Goal: Task Accomplishment & Management: Manage account settings

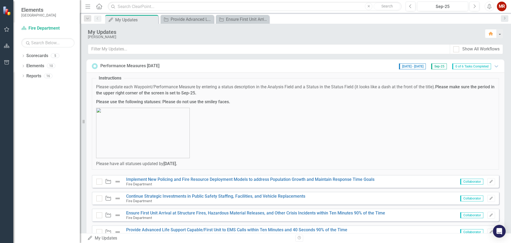
scroll to position [55, 0]
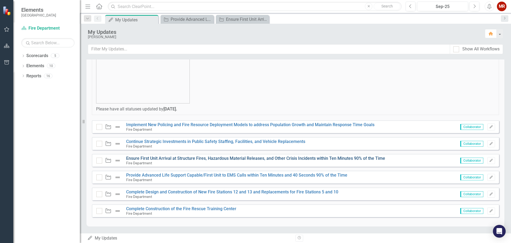
click at [172, 158] on link "Ensure First Unit Arrival at Structure Fires, Hazardous Material Releases, and …" at bounding box center [255, 158] width 259 height 5
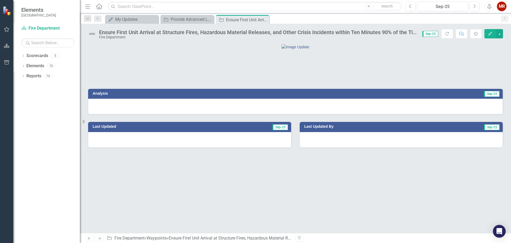
click at [260, 114] on div at bounding box center [295, 106] width 415 height 15
click at [254, 114] on div at bounding box center [295, 106] width 415 height 15
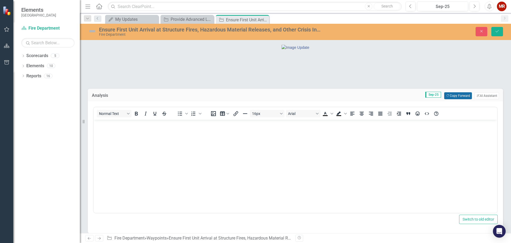
click at [452, 99] on button "Copy Forward Copy Forward" at bounding box center [457, 95] width 27 height 7
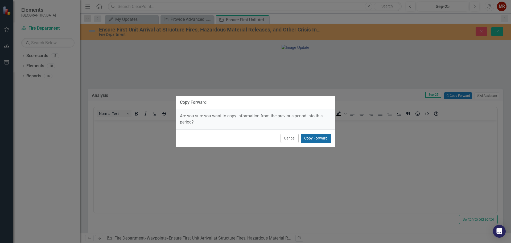
click at [312, 138] on button "Copy Forward" at bounding box center [316, 137] width 30 height 9
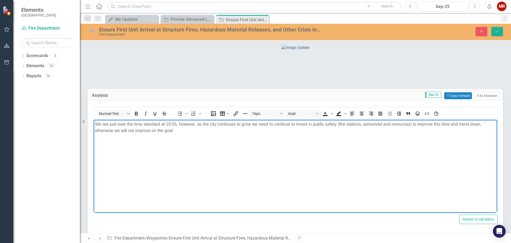
click at [175, 124] on p "We are just over the time standard at 10:05, however, as the city continues to …" at bounding box center [295, 127] width 401 height 13
click at [191, 133] on p "We are just over the time standard at 10:59, however, as the city continues to …" at bounding box center [295, 127] width 401 height 13
drag, startPoint x: 196, startPoint y: 124, endPoint x: 179, endPoint y: 124, distance: 16.8
click at [179, 124] on p "We are just over the time standard at 10:59, however, as the city continues to …" at bounding box center [295, 127] width 401 height 13
click at [156, 130] on p "We are just over the time standard at 10:59, as the city continues to grow we n…" at bounding box center [295, 127] width 401 height 13
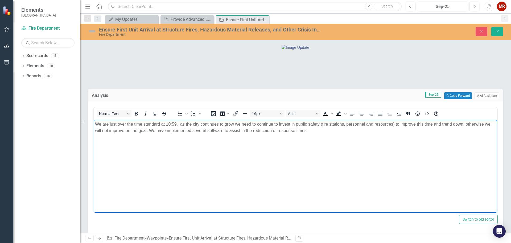
click at [262, 132] on p "We are just over the time standard at 10:59, as the city continues to grow we n…" at bounding box center [295, 127] width 401 height 13
click at [312, 130] on p "We are just over the time standard at 10:59, as the city continues to grow we n…" at bounding box center [295, 127] width 401 height 13
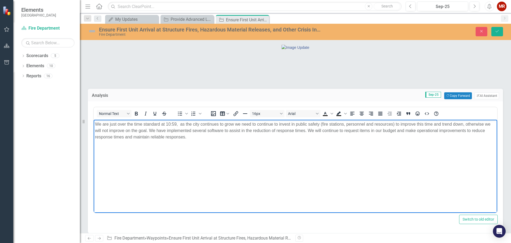
click at [232, 154] on body "We are just over the time standard at 10:59, as the city continues to grow we n…" at bounding box center [296, 160] width 404 height 80
click at [193, 136] on p "We are just over the time standard at 10:59, as the city continues to grow we n…" at bounding box center [295, 130] width 401 height 19
click at [496, 31] on icon "submit" at bounding box center [497, 31] width 3 height 2
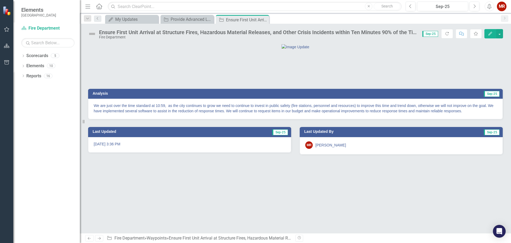
click at [489, 35] on icon "button" at bounding box center [491, 34] width 4 height 4
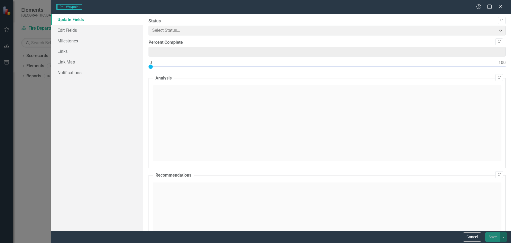
type input "0"
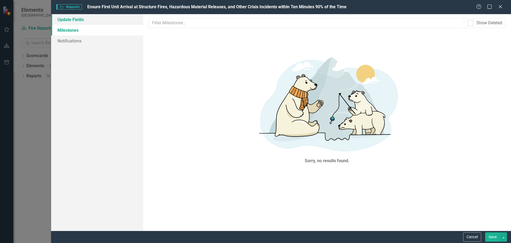
click at [75, 20] on link "Update Fields" at bounding box center [97, 19] width 92 height 11
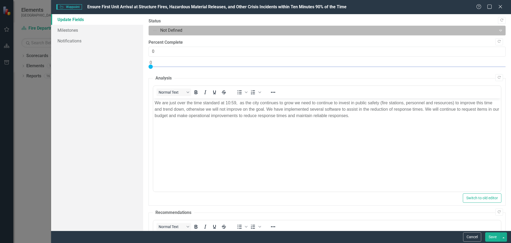
click at [157, 28] on div at bounding box center [322, 30] width 341 height 7
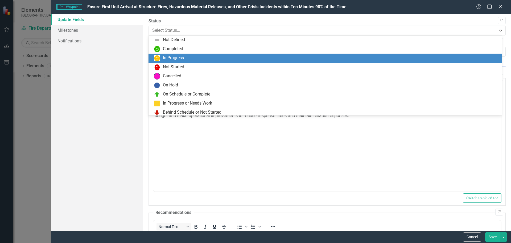
click at [170, 56] on div "In Progress" at bounding box center [173, 58] width 21 height 6
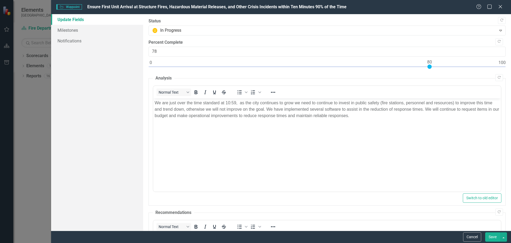
type input "80"
drag, startPoint x: 151, startPoint y: 67, endPoint x: 431, endPoint y: 67, distance: 280.4
click at [431, 67] on div at bounding box center [430, 66] width 4 height 4
click at [369, 116] on p "We are just over the time standard at 10:59, as the city continues to grow we n…" at bounding box center [326, 109] width 345 height 19
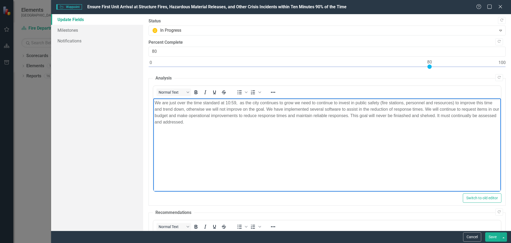
click at [411, 116] on p "We are just over the time standard at 10:59, as the city continues to grow we n…" at bounding box center [326, 113] width 345 height 26
click at [296, 137] on body "We are just over the time standard at 10:59, as the city continues to grow we n…" at bounding box center [327, 138] width 348 height 80
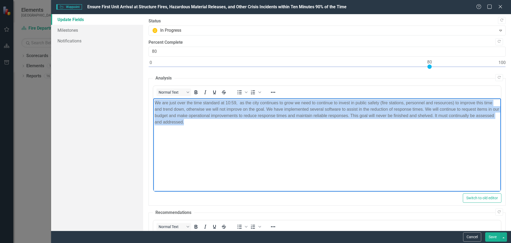
drag, startPoint x: 222, startPoint y: 128, endPoint x: 154, endPoint y: 103, distance: 72.6
click at [154, 103] on body "We are just over the time standard at 10:59, as the city continues to grow we n…" at bounding box center [327, 138] width 348 height 80
copy p "We are just over the time standard at 10:59, as the city continues to grow we n…"
click at [343, 151] on body "We are just over the time standard at 10:59, as the city continues to grow we n…" at bounding box center [327, 138] width 348 height 80
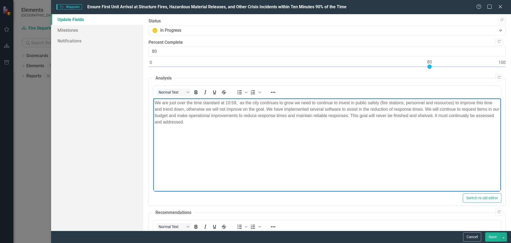
click at [493, 236] on button "Save" at bounding box center [492, 236] width 15 height 9
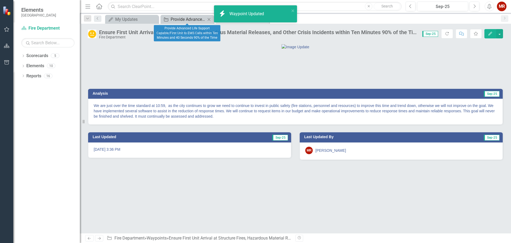
click at [185, 21] on div "Provide Advanced Life Support Capable/First Unit to EMS Calls within Ten Minute…" at bounding box center [188, 19] width 35 height 7
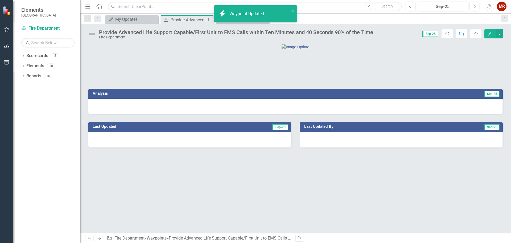
click at [374, 114] on div at bounding box center [295, 106] width 415 height 15
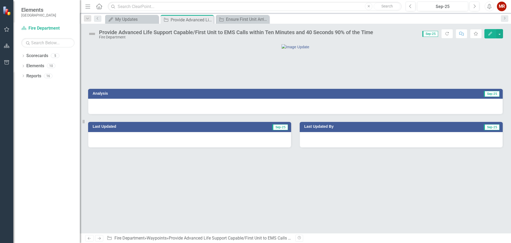
click at [374, 114] on div at bounding box center [295, 106] width 415 height 15
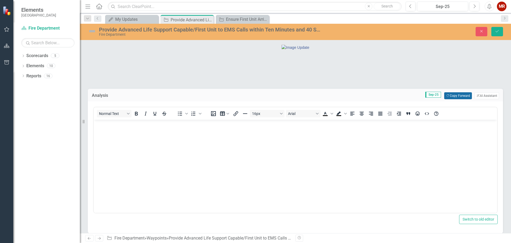
click at [459, 99] on button "Copy Forward Copy Forward" at bounding box center [457, 95] width 27 height 7
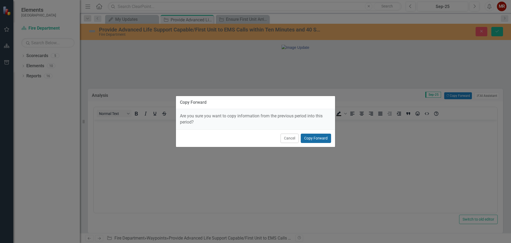
drag, startPoint x: 315, startPoint y: 136, endPoint x: 194, endPoint y: 170, distance: 125.1
click at [314, 137] on button "Copy Forward" at bounding box center [316, 137] width 30 height 9
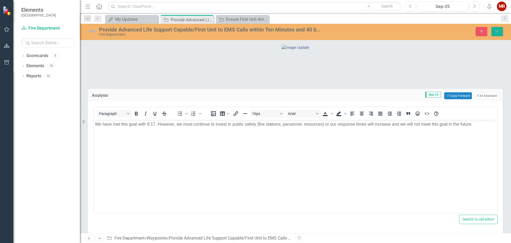
click at [162, 142] on body "We have met this goal with 9:17. However, we must continue to invest in public …" at bounding box center [296, 160] width 404 height 80
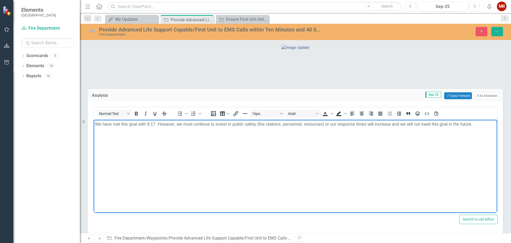
click at [154, 124] on p "We have met this goal with 9:17. However, we must continue to invest in public …" at bounding box center [295, 124] width 401 height 6
click at [480, 124] on p "We have met this goal with 10:01. However, we must continue to invest in public…" at bounding box center [295, 124] width 401 height 6
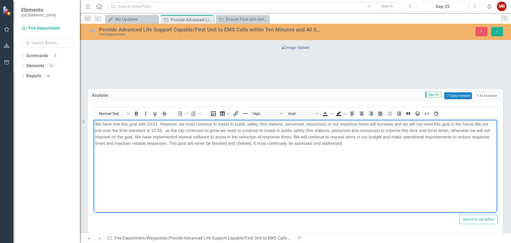
click at [454, 160] on body "We have met this goal with 10:01. However, we must continue to invest in public…" at bounding box center [296, 160] width 404 height 80
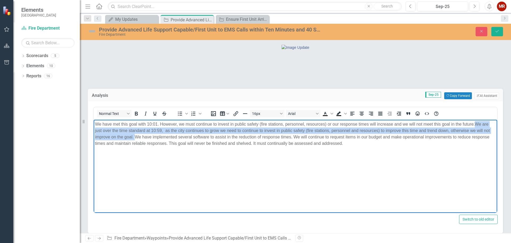
drag, startPoint x: 134, startPoint y: 137, endPoint x: 478, endPoint y: 125, distance: 343.7
click at [476, 125] on p "We have met this goal with 10:01. However, we must continue to invest in public…" at bounding box center [295, 134] width 401 height 26
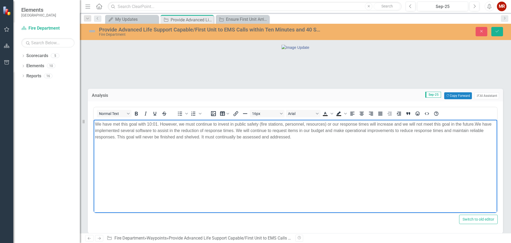
click at [350, 173] on body "We have met this goal with 10:01. However, we must continue to invest in public…" at bounding box center [296, 160] width 404 height 80
click at [151, 130] on p "We have met this goal with 10:01. However, we must continue to invest in public…" at bounding box center [295, 130] width 401 height 19
click at [155, 153] on body "We have met this goal with 10:01. However, we must continue to invest in public…" at bounding box center [296, 160] width 404 height 80
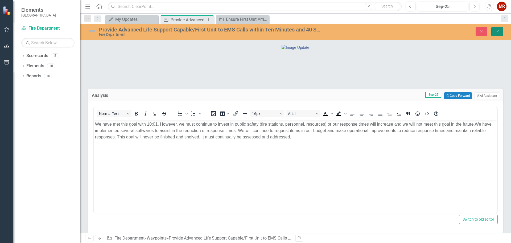
click at [499, 31] on icon "Save" at bounding box center [497, 31] width 5 height 4
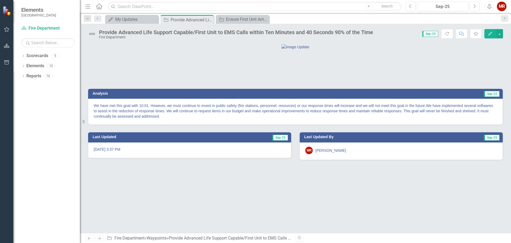
click at [487, 32] on button "Edit" at bounding box center [491, 33] width 12 height 9
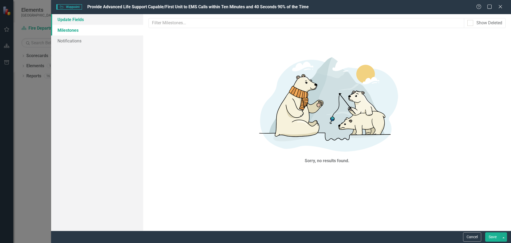
click at [98, 21] on link "Update Fields" at bounding box center [97, 19] width 92 height 11
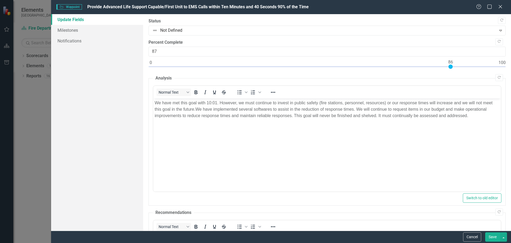
type input "80"
drag, startPoint x: 189, startPoint y: 73, endPoint x: 430, endPoint y: 77, distance: 241.1
click at [430, 77] on div "Copy Forward Status Not Defined Expand Copy Forward Percent Complete 80 Copy Fo…" at bounding box center [327, 189] width 357 height 343
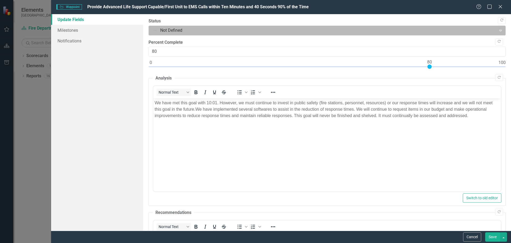
click at [177, 31] on div at bounding box center [322, 30] width 341 height 7
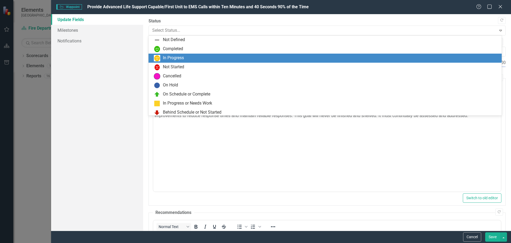
click at [166, 58] on div "In Progress" at bounding box center [173, 58] width 21 height 6
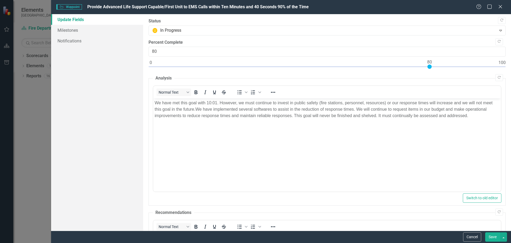
click at [488, 233] on button "Save" at bounding box center [492, 236] width 15 height 9
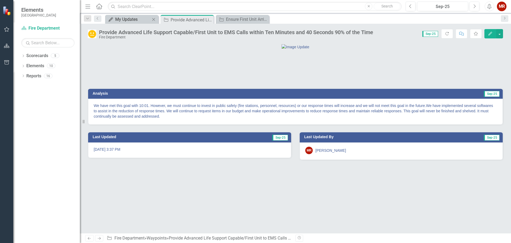
click at [125, 17] on div "My Updates" at bounding box center [132, 19] width 35 height 7
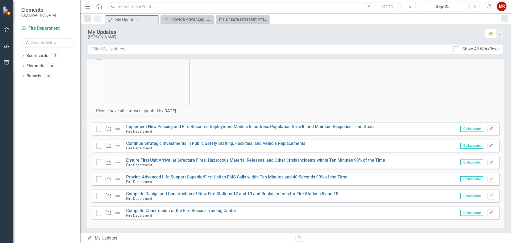
scroll to position [55, 0]
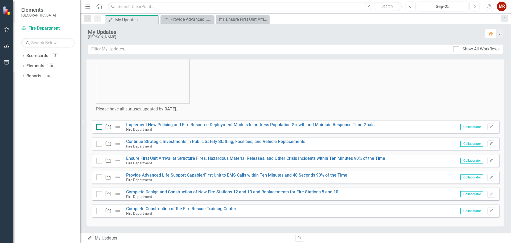
click at [101, 126] on div at bounding box center [99, 127] width 6 height 6
click at [100, 126] on input "checkbox" at bounding box center [97, 125] width 3 height 3
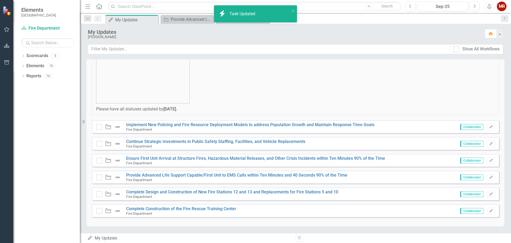
checkbox input "true"
click at [100, 145] on div at bounding box center [99, 144] width 6 height 6
click at [100, 144] on input "checkbox" at bounding box center [97, 142] width 3 height 3
checkbox input "true"
click at [98, 161] on div at bounding box center [99, 160] width 6 height 6
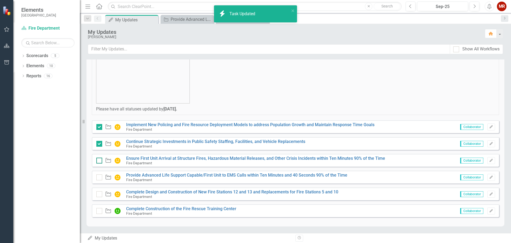
click at [98, 161] on input "checkbox" at bounding box center [97, 158] width 3 height 3
checkbox input "true"
click at [99, 176] on input "checkbox" at bounding box center [97, 175] width 3 height 3
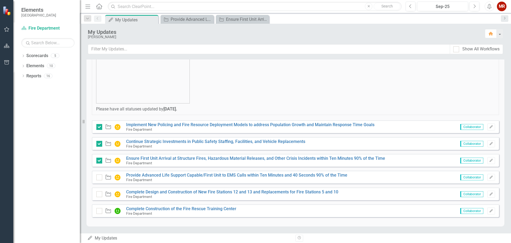
checkbox input "true"
click at [98, 193] on input "checkbox" at bounding box center [97, 192] width 3 height 3
checkbox input "true"
click at [98, 209] on input "checkbox" at bounding box center [97, 209] width 3 height 3
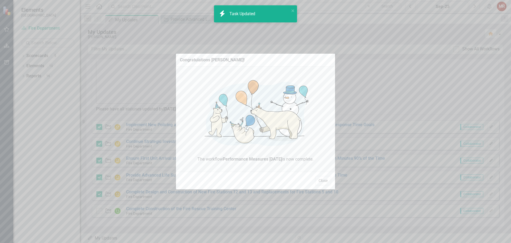
checkbox input "true"
click at [327, 181] on button "Close" at bounding box center [323, 180] width 16 height 9
